Goal: Find specific fact: Find specific fact

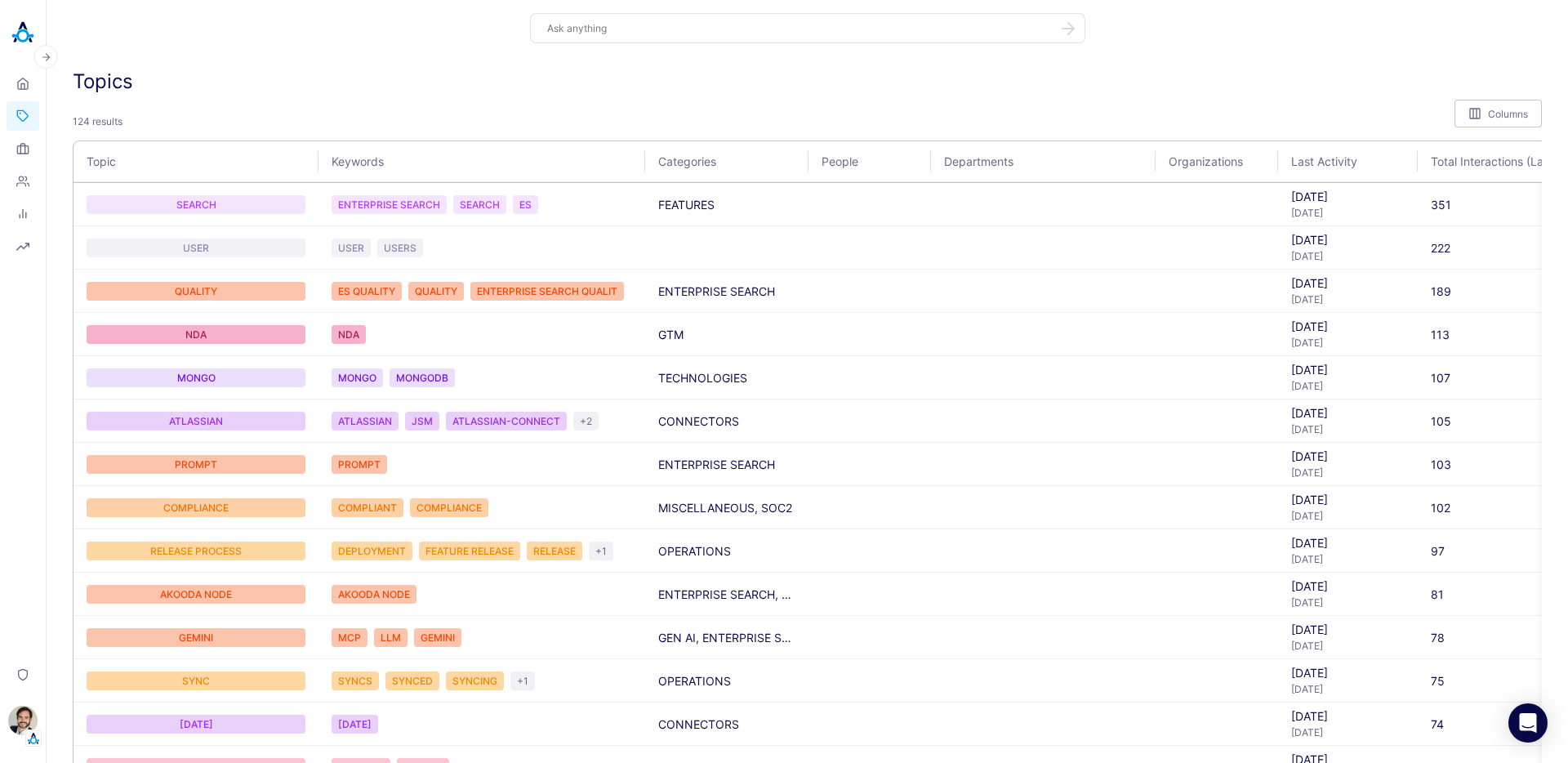
drag, startPoint x: 25, startPoint y: 719, endPoint x: 39, endPoint y: 708, distance: 17.8
click at [24, 718] on img "button" at bounding box center [22, 720] width 29 height 29
click at [143, 640] on link "Backoffice" at bounding box center [113, 641] width 121 height 25
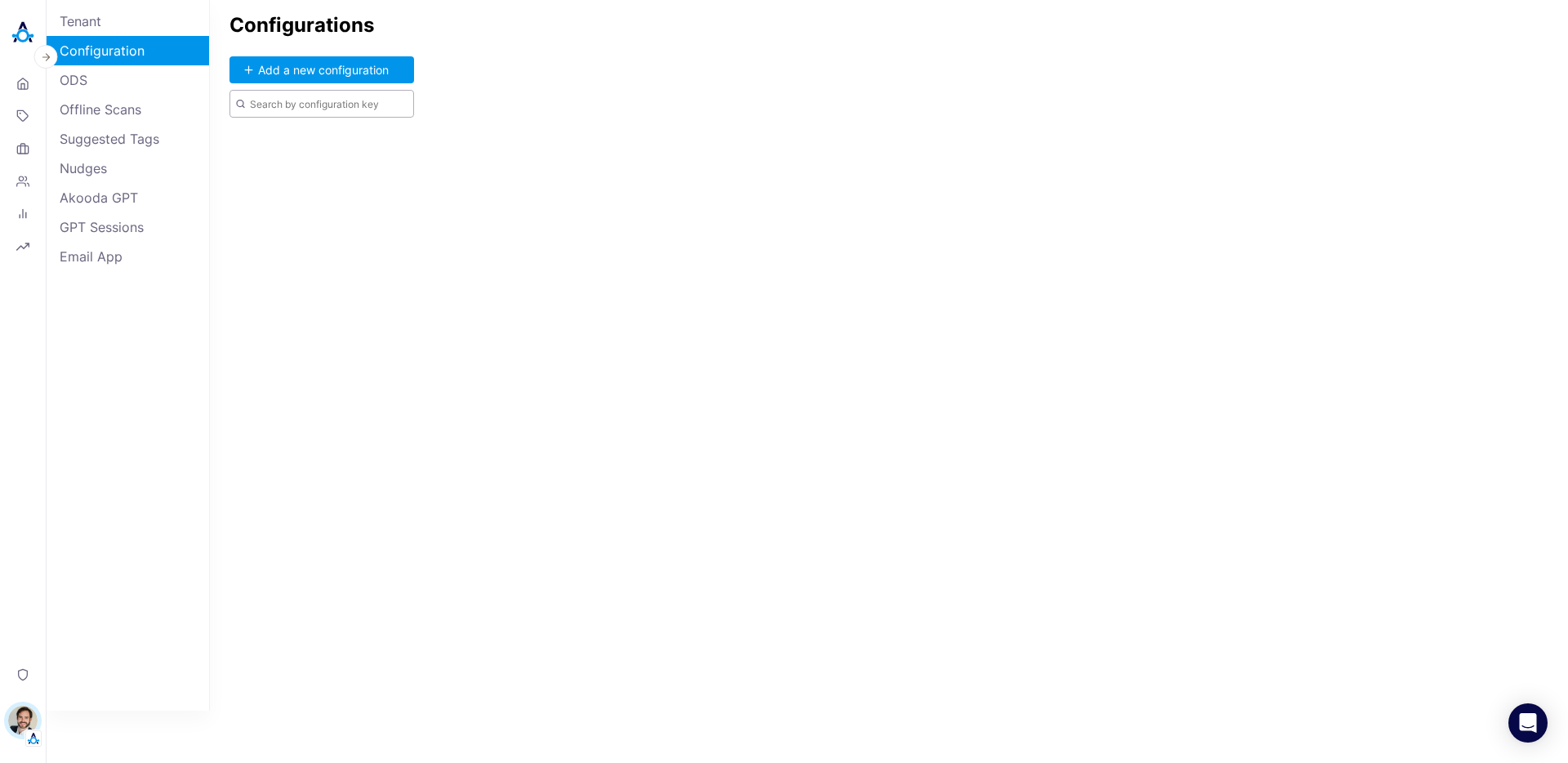
click at [294, 104] on input "text" at bounding box center [322, 103] width 185 height 28
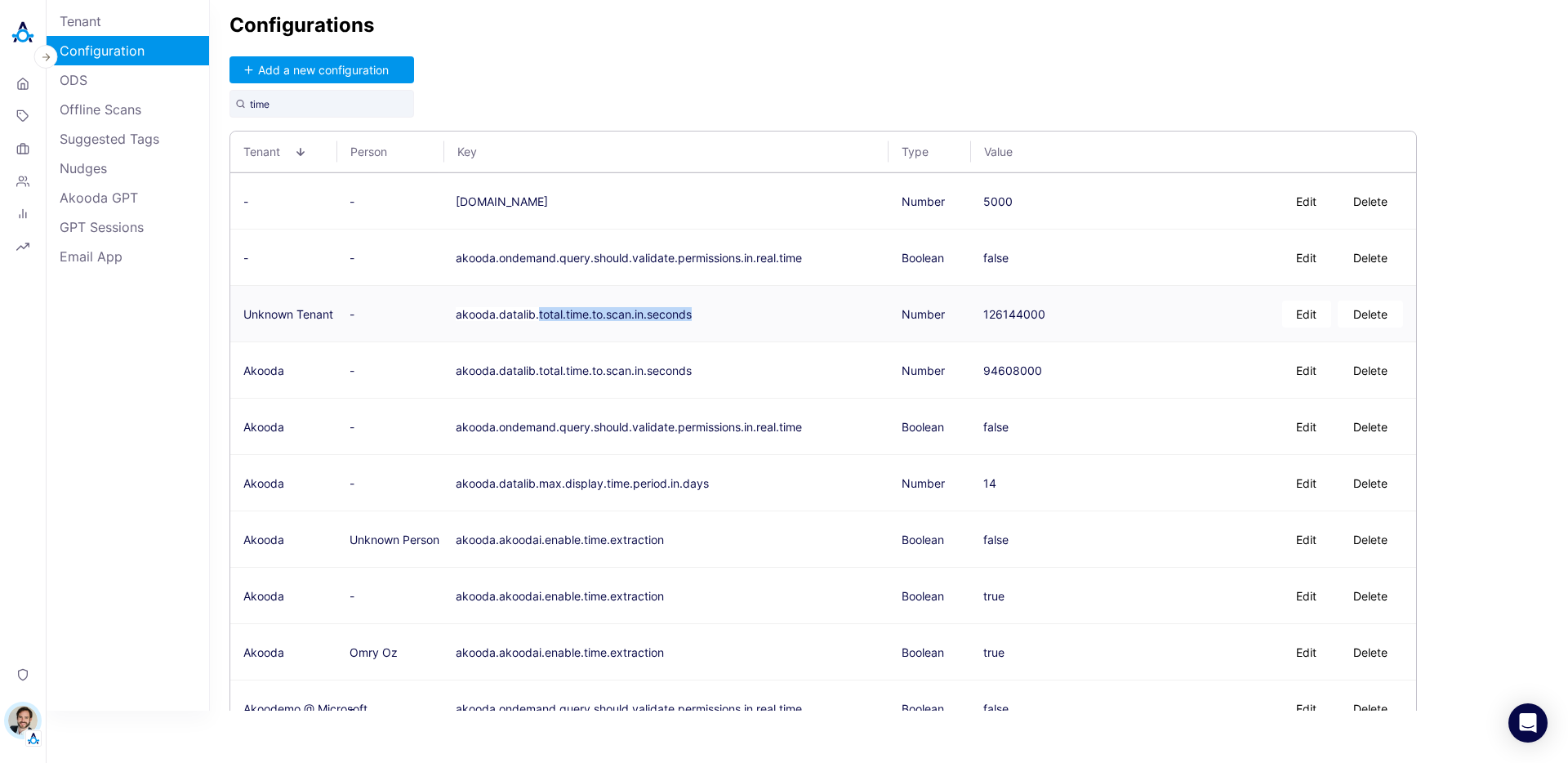
drag, startPoint x: 700, startPoint y: 315, endPoint x: 539, endPoint y: 316, distance: 161.0
click at [539, 316] on td "akooda.datalib.total.time.to.scan.in.seconds" at bounding box center [665, 314] width 445 height 56
copy button "total.time.to.scan.in.seconds"
click at [271, 114] on input "time" at bounding box center [322, 103] width 185 height 28
paste input "otal.time.to.scan.in.seconds"
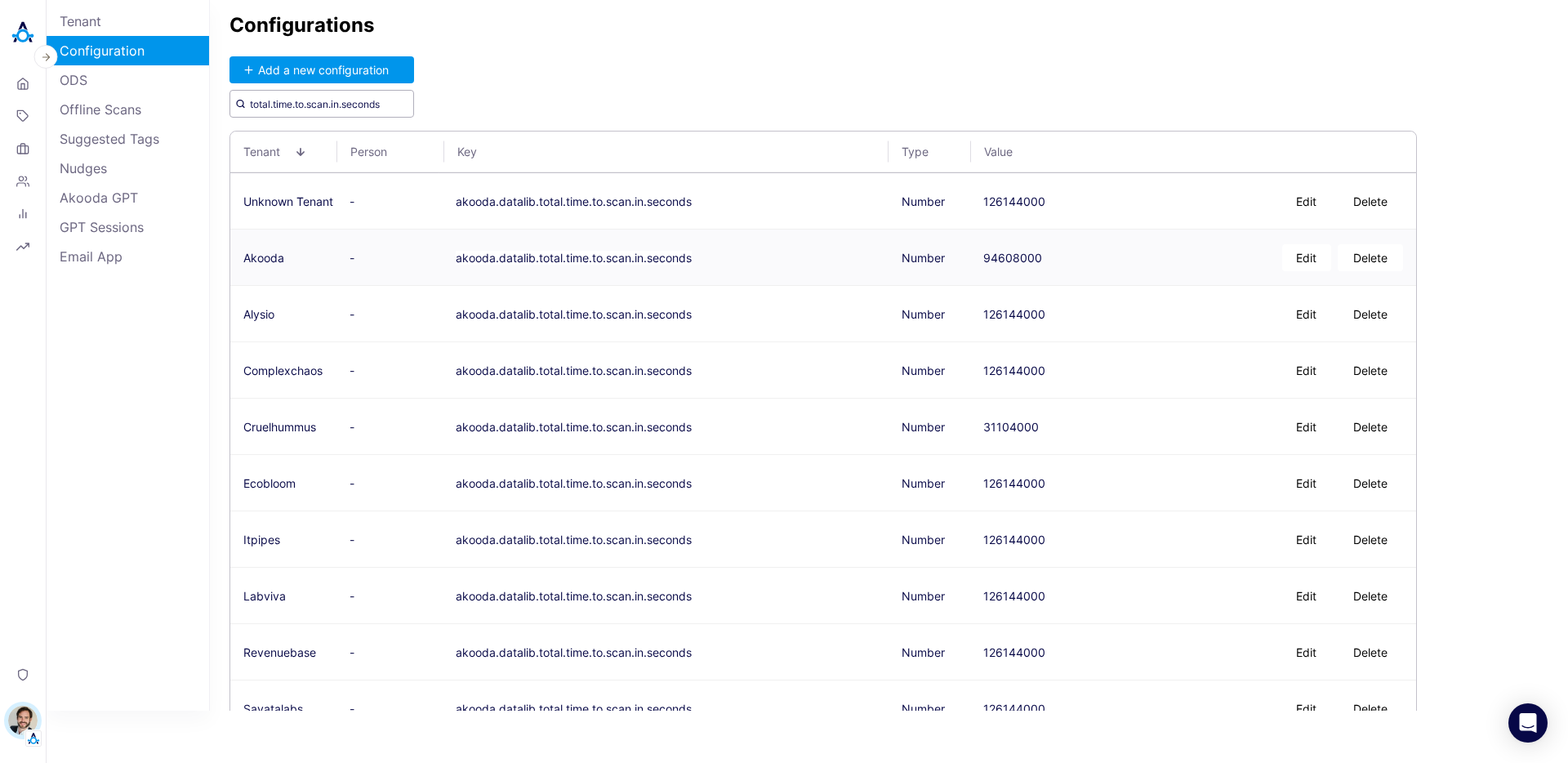
type input "total.time.to.scan.in.seconds"
click at [998, 257] on div "94608000" at bounding box center [1013, 258] width 58 height 14
click at [998, 538] on div "126144000" at bounding box center [1015, 539] width 62 height 14
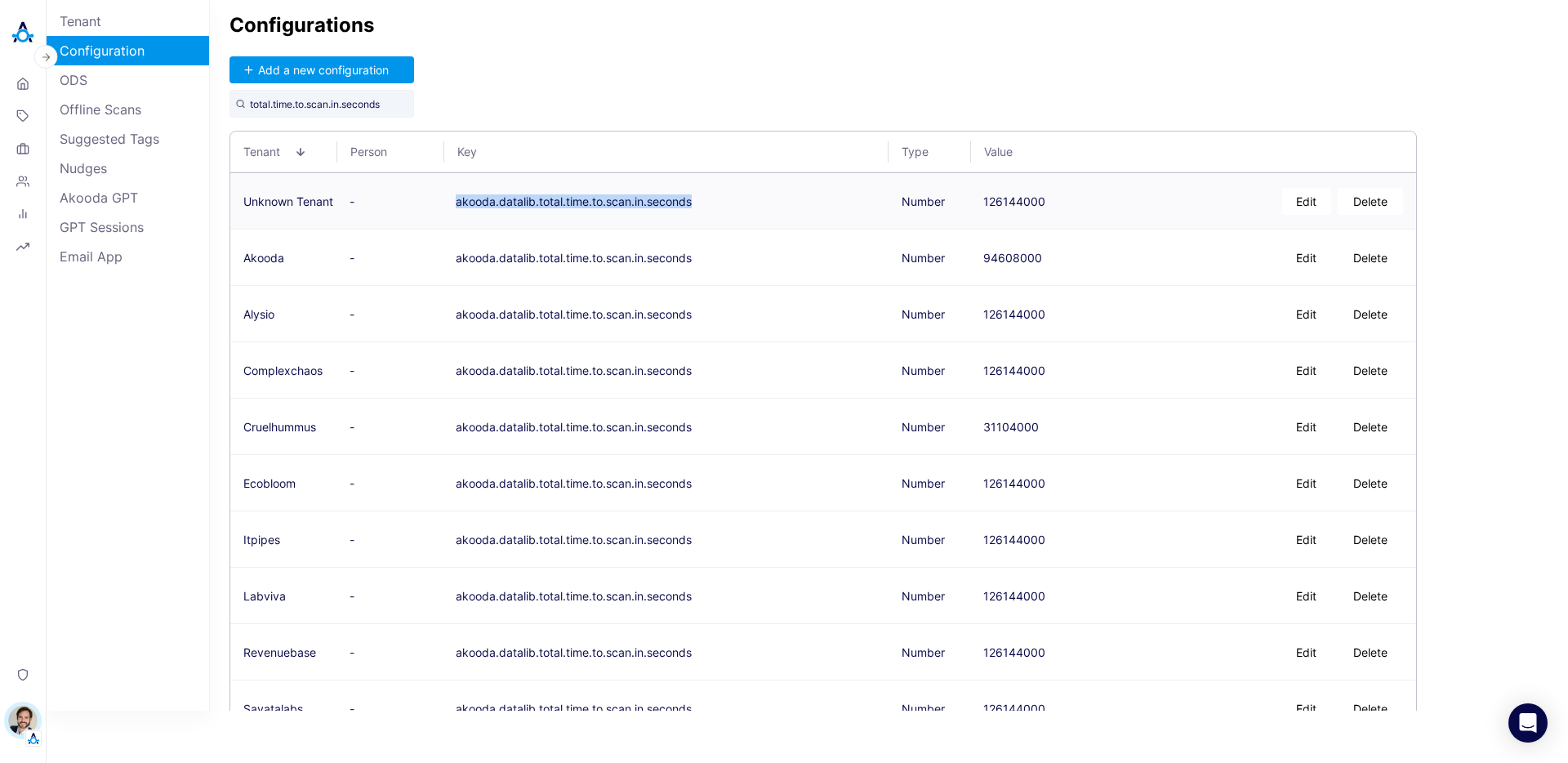
drag, startPoint x: 697, startPoint y: 201, endPoint x: 456, endPoint y: 202, distance: 241.0
click at [456, 202] on td "akooda.datalib.total.time.to.scan.in.seconds" at bounding box center [665, 201] width 445 height 56
copy button "akooda.datalib.total.time.to.scan.in.seconds"
